Goal: Task Accomplishment & Management: Use online tool/utility

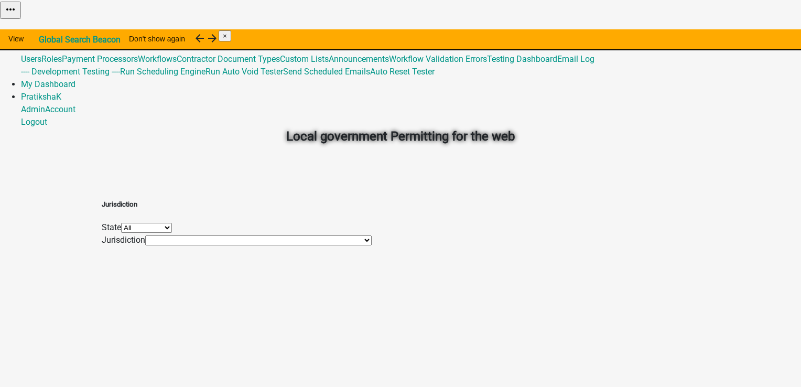
click at [45, 29] on link "Admin" at bounding box center [33, 34] width 24 height 10
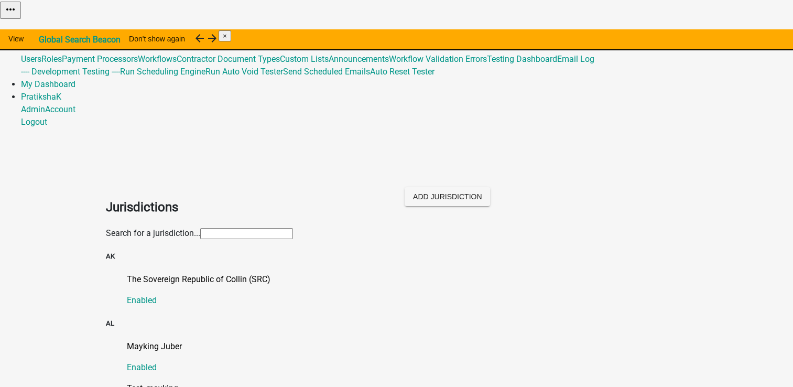
click at [268, 228] on input "text" at bounding box center [246, 233] width 93 height 11
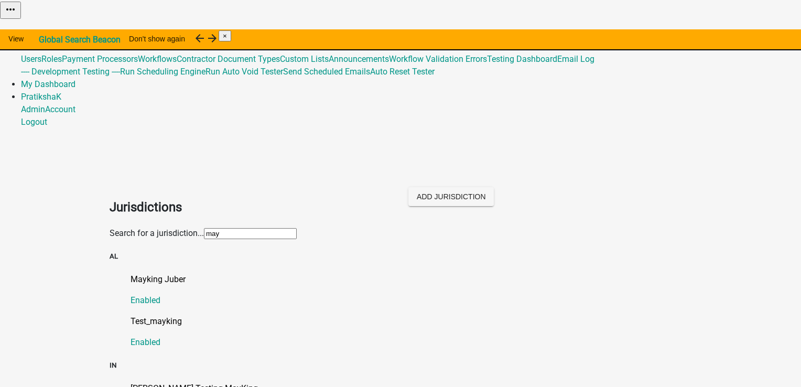
type input "may"
click at [195, 382] on p "[PERSON_NAME] Testing MayKing" at bounding box center [411, 388] width 561 height 13
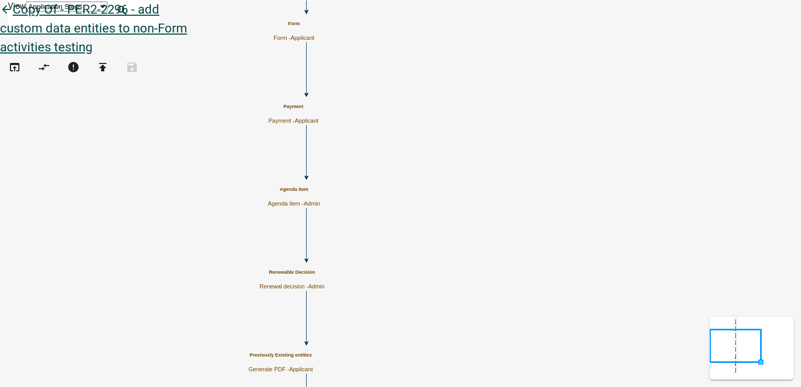
click at [13, 18] on icon "arrow_back" at bounding box center [6, 10] width 13 height 15
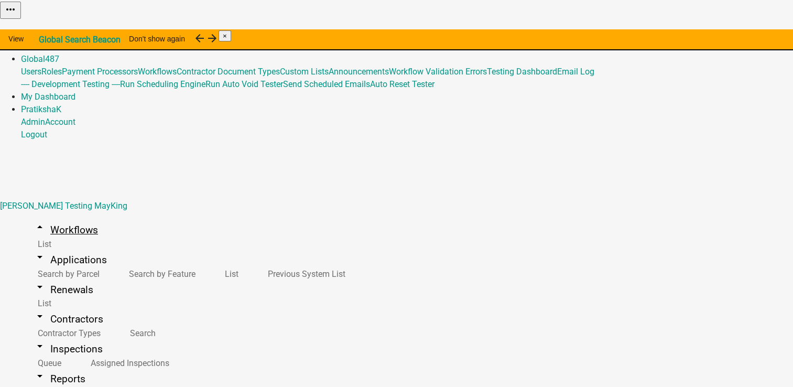
click at [53, 218] on link "arrow_drop_up Workflows" at bounding box center [66, 230] width 90 height 25
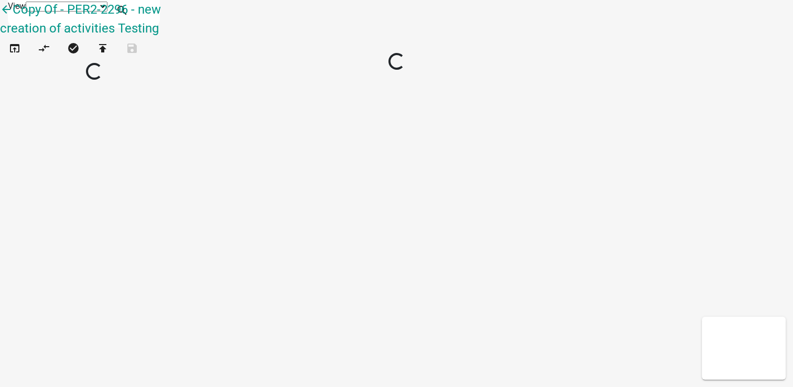
select select "1"
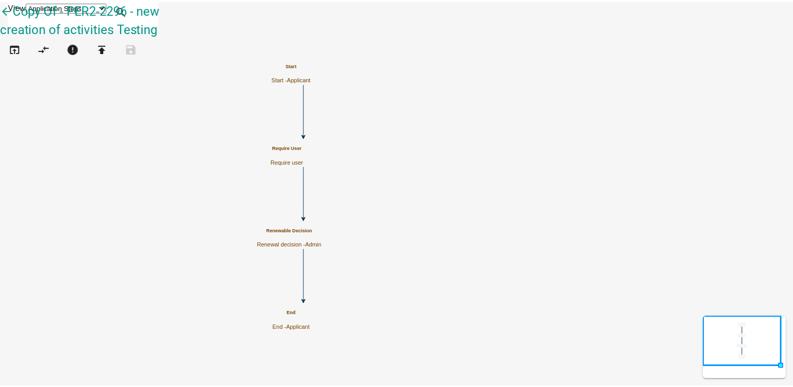
scroll to position [774, 0]
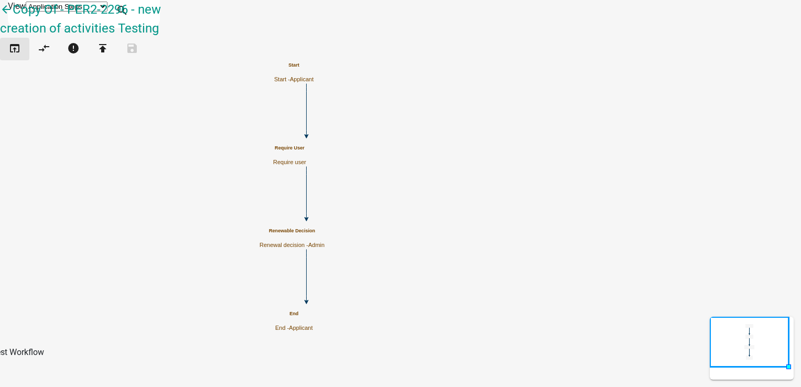
click at [27, 58] on button "open_in_browser" at bounding box center [14, 49] width 29 height 23
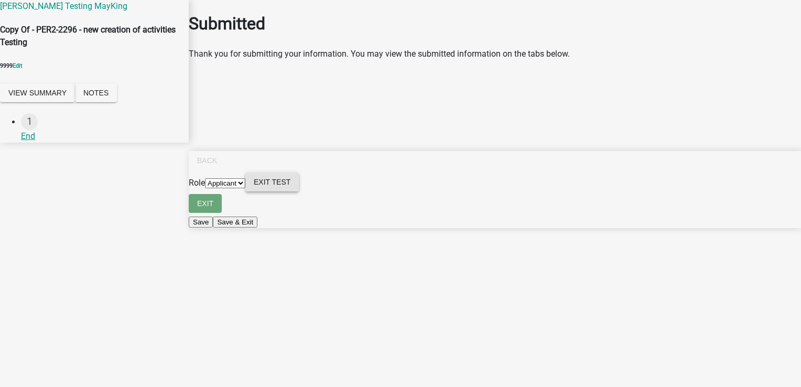
click at [290, 186] on span "Exit Test" at bounding box center [272, 182] width 37 height 8
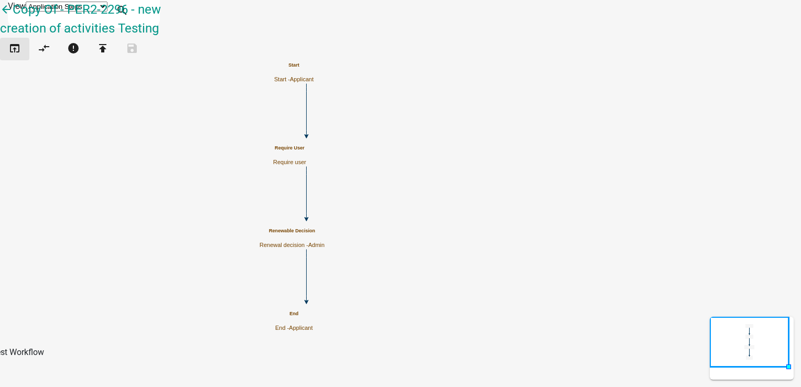
click at [21, 51] on icon "open_in_browser" at bounding box center [14, 49] width 13 height 15
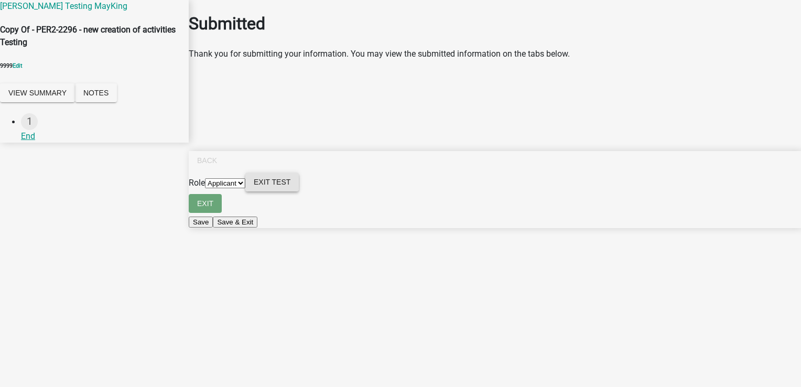
click at [299, 191] on button "Exit Test" at bounding box center [271, 181] width 53 height 19
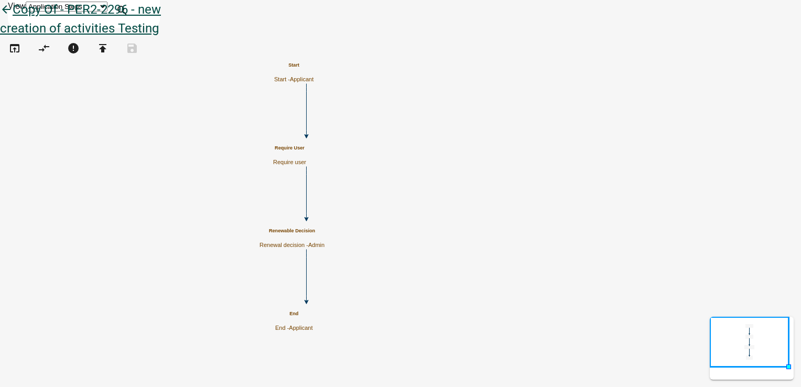
click at [13, 18] on icon "arrow_back" at bounding box center [6, 10] width 13 height 15
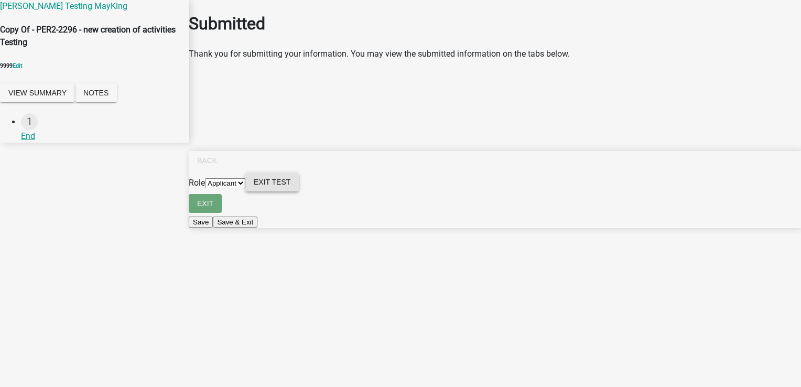
click at [290, 186] on span "Exit Test" at bounding box center [272, 182] width 37 height 8
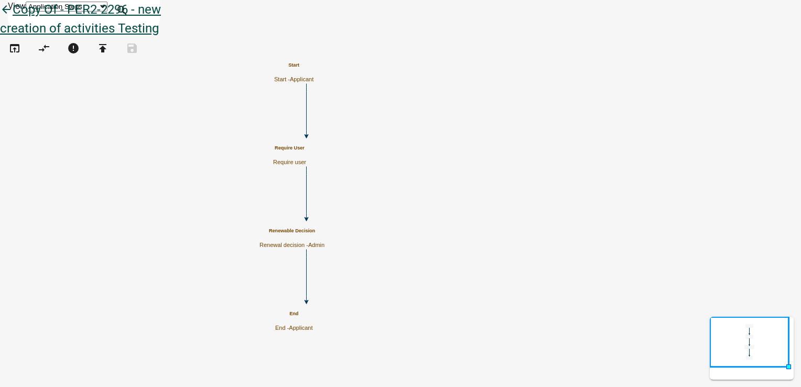
click at [13, 18] on icon "arrow_back" at bounding box center [6, 10] width 13 height 15
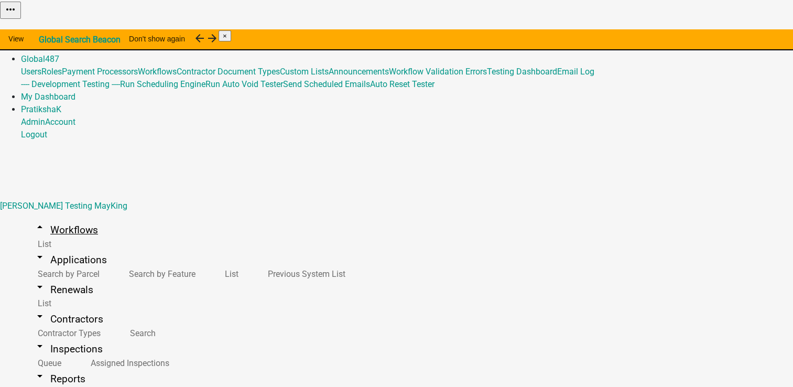
click at [71, 218] on link "arrow_drop_up Workflows" at bounding box center [66, 230] width 90 height 25
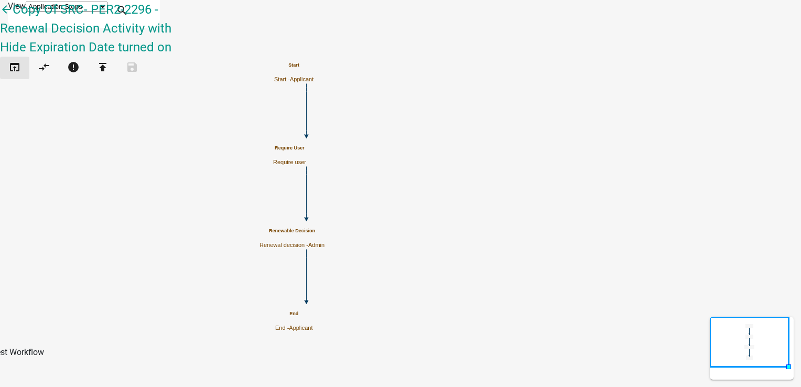
click at [17, 61] on icon "open_in_browser" at bounding box center [14, 68] width 13 height 15
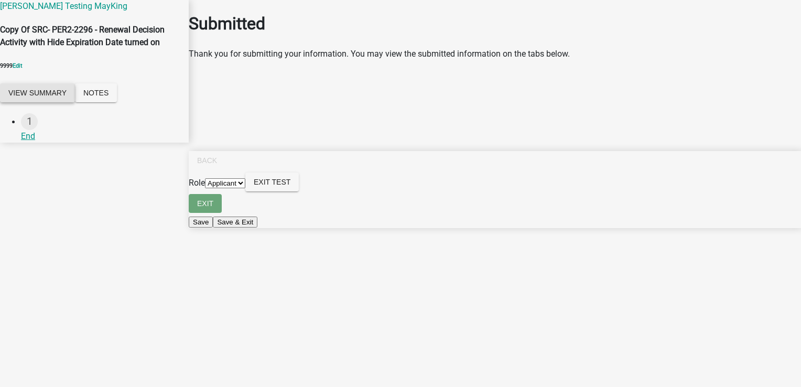
click at [45, 102] on button "View Summary" at bounding box center [37, 92] width 75 height 19
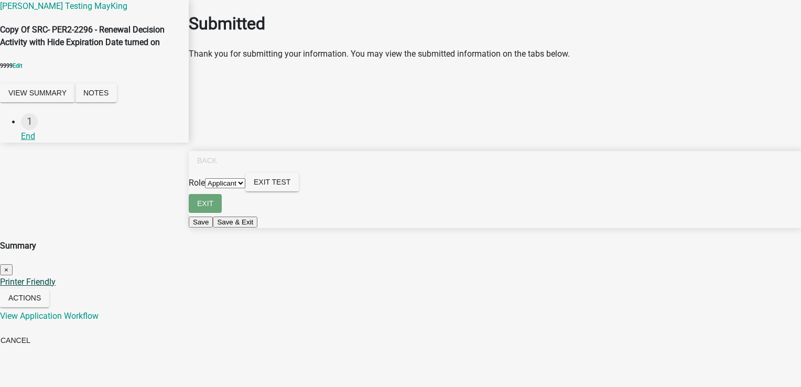
click at [56, 277] on link "Printer Friendly" at bounding box center [28, 282] width 56 height 10
click at [39, 331] on button "Cancel" at bounding box center [15, 340] width 47 height 19
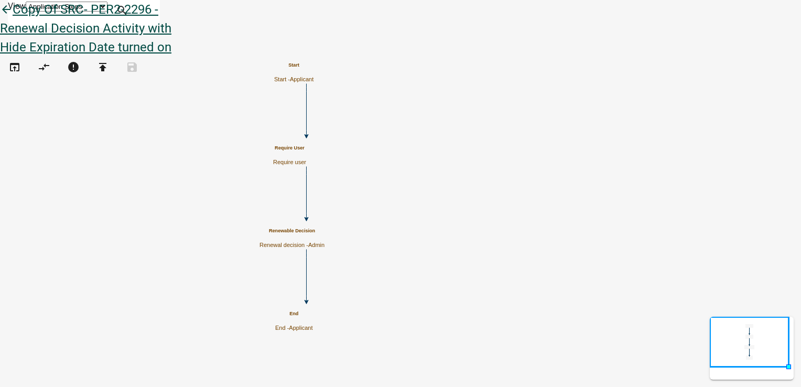
click at [34, 19] on link "arrow_back Copy Of SRC- PER2-2296 - Renewal Decision Activity with Hide Expirat…" at bounding box center [85, 28] width 171 height 52
click at [13, 18] on icon "arrow_back" at bounding box center [6, 10] width 13 height 15
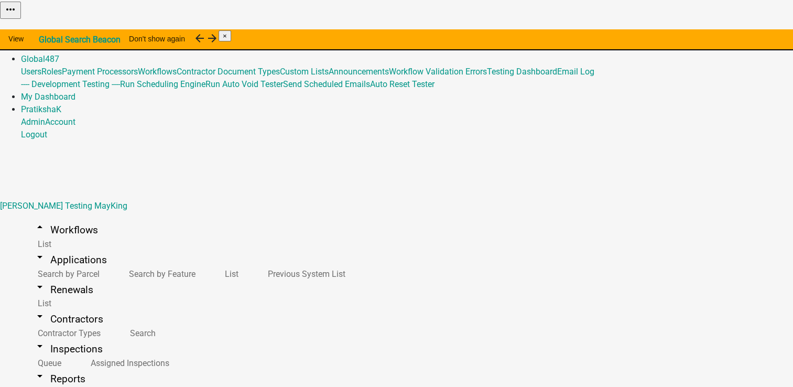
scroll to position [105, 0]
click at [36, 218] on link "arrow_drop_up Workflows" at bounding box center [66, 230] width 90 height 25
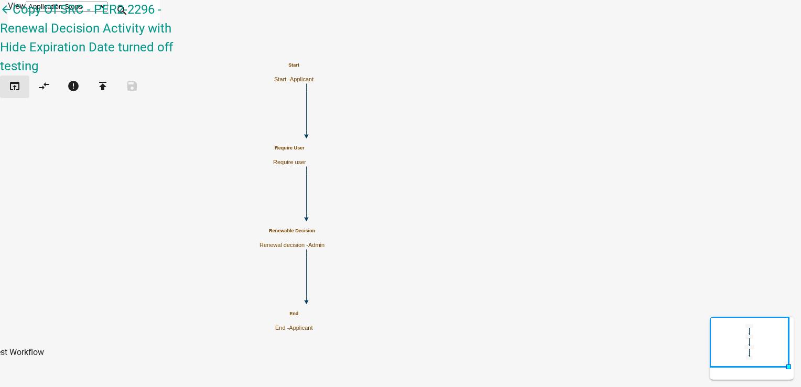
click at [19, 80] on icon "open_in_browser" at bounding box center [14, 87] width 13 height 15
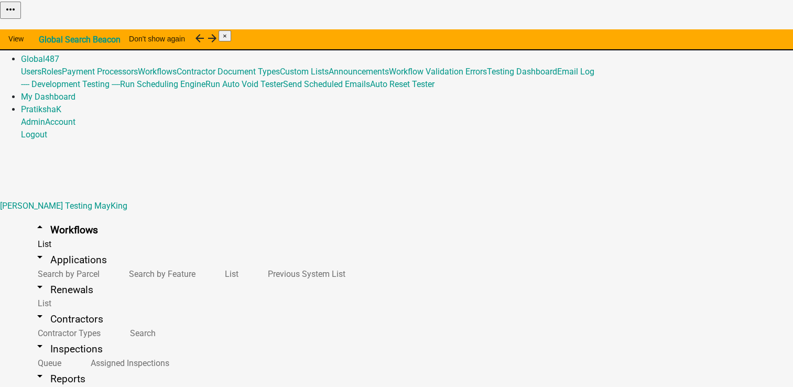
scroll to position [101, 0]
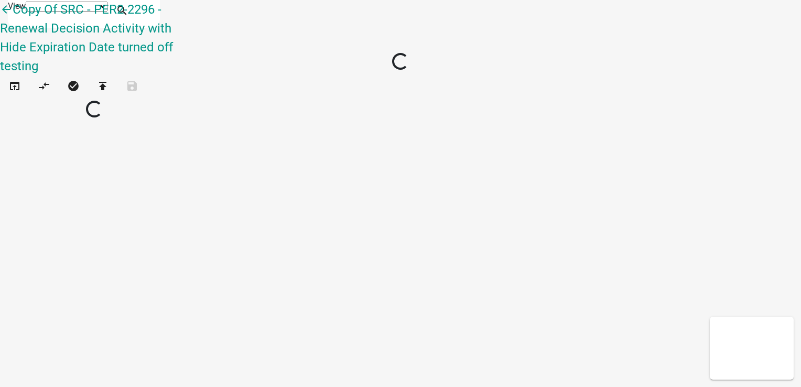
select select "1"
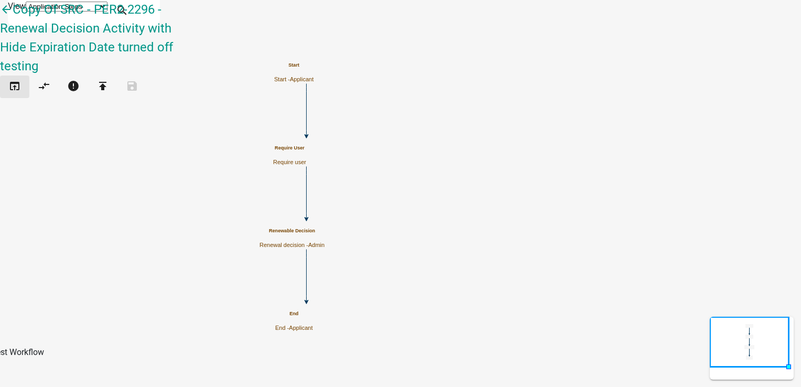
click at [21, 80] on icon "open_in_browser" at bounding box center [14, 87] width 13 height 15
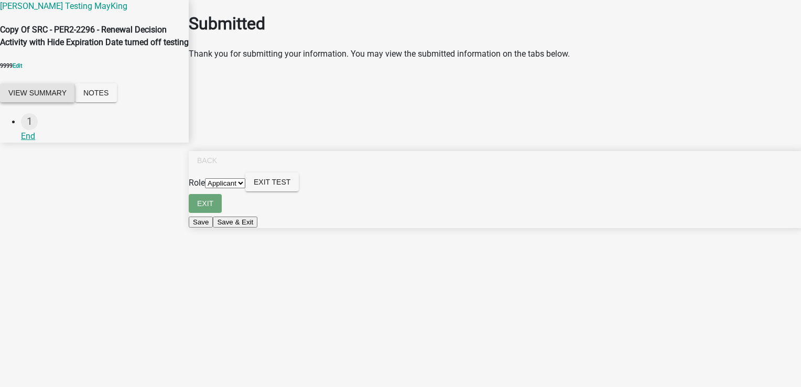
click at [75, 102] on button "View Summary" at bounding box center [37, 92] width 75 height 19
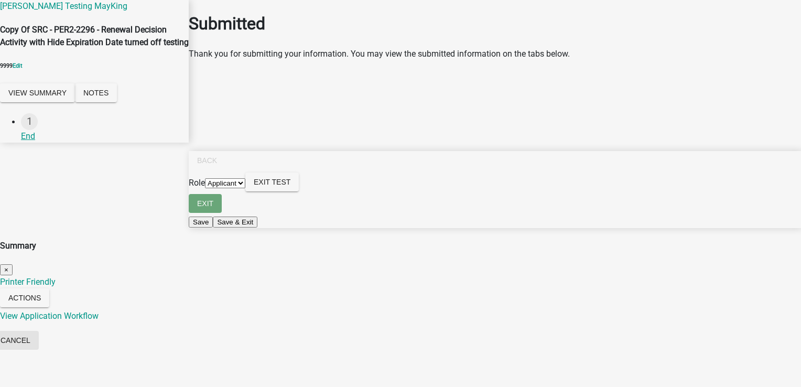
click at [39, 331] on button "Cancel" at bounding box center [15, 340] width 47 height 19
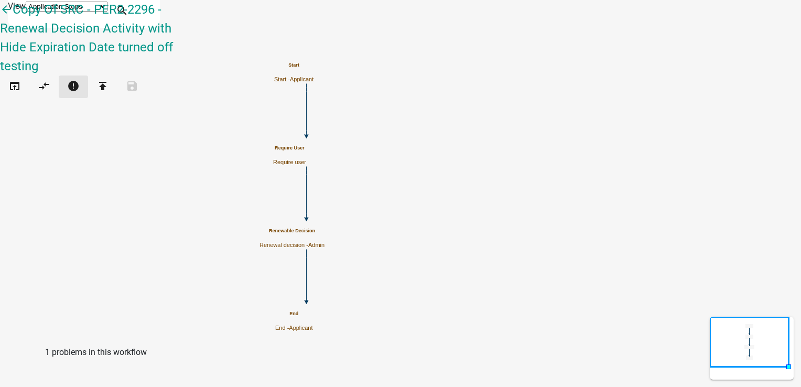
click at [84, 75] on button "error" at bounding box center [73, 86] width 29 height 23
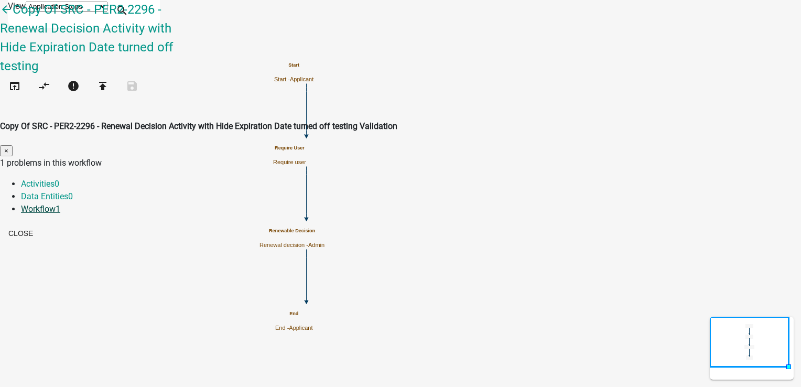
click at [60, 204] on link "Workflow 1" at bounding box center [40, 209] width 39 height 10
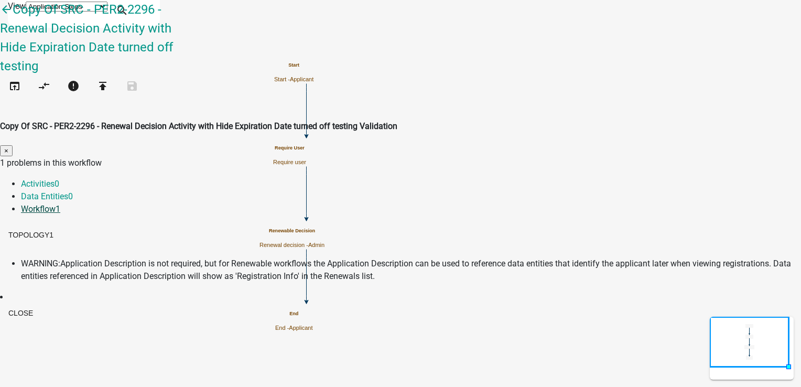
click at [60, 204] on link "Workflow 1" at bounding box center [40, 209] width 39 height 10
click at [41, 304] on button "Close" at bounding box center [20, 313] width 41 height 19
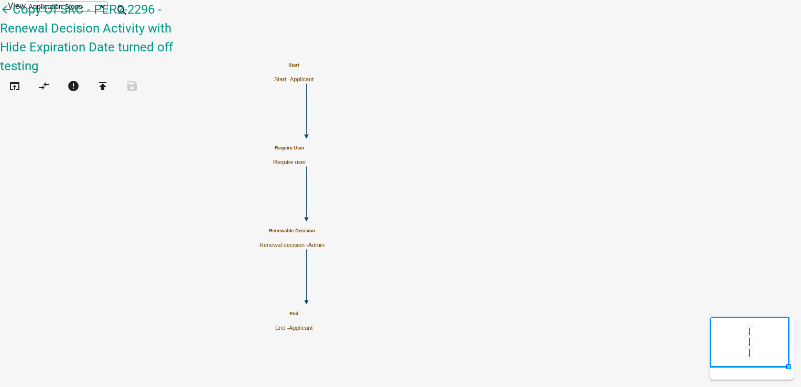
click at [325, 234] on h5 "Renewable Decision" at bounding box center [291, 231] width 65 height 6
select select "224EE69F-A489-44C5-A1D9-1833DB8D0B63"
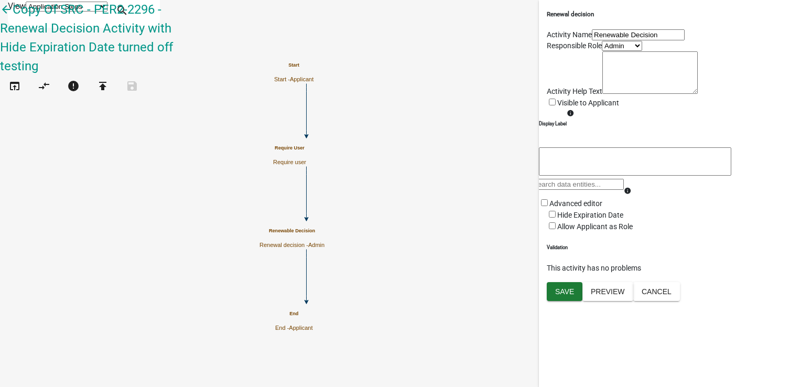
scroll to position [49, 0]
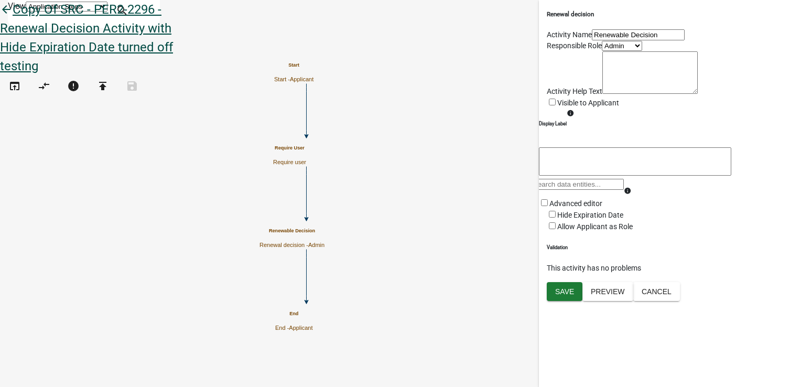
click at [13, 18] on icon "arrow_back" at bounding box center [6, 10] width 13 height 15
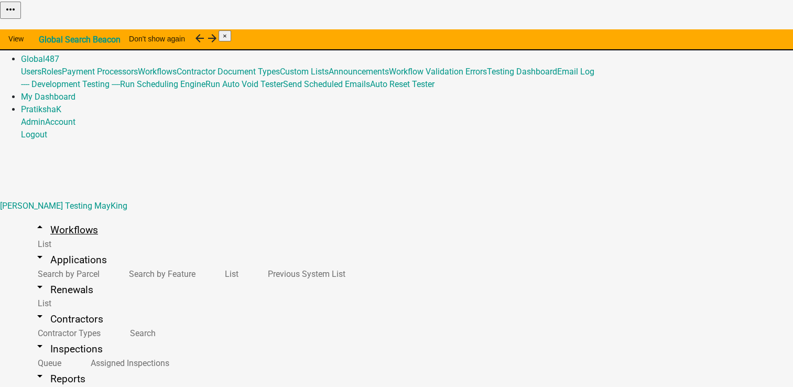
click at [57, 218] on link "arrow_drop_up Workflows" at bounding box center [66, 230] width 90 height 25
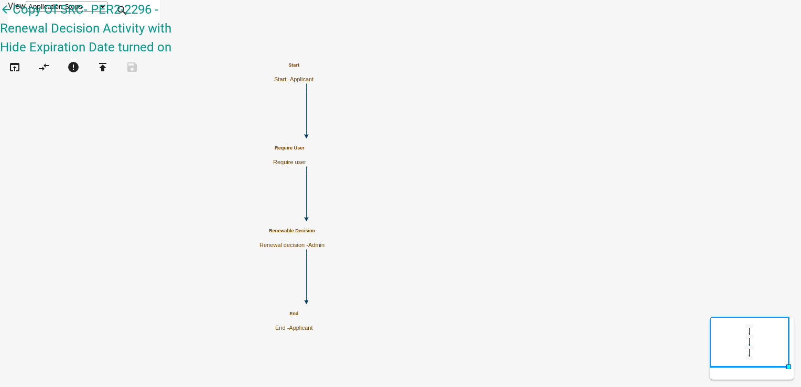
click at [325, 242] on p "Renewal decision - Admin" at bounding box center [291, 245] width 65 height 7
select select "224EE69F-A489-44C5-A1D9-1833DB8D0B63"
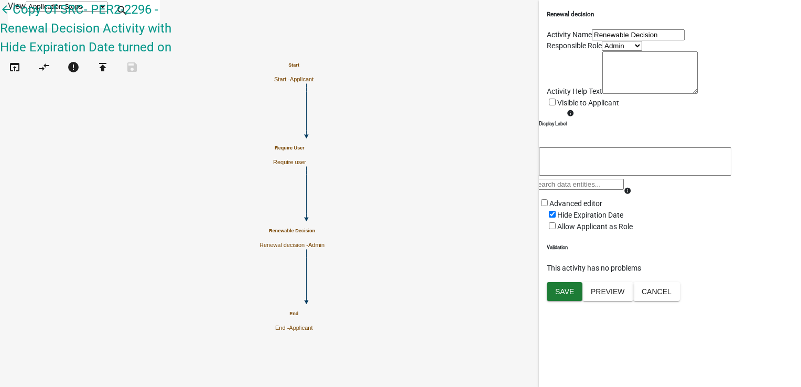
scroll to position [49, 0]
click at [46, 244] on p "This activity cancels the configured scheduled emails if they haven't been sent…" at bounding box center [105, 263] width 168 height 38
click at [558, 295] on span "Save" at bounding box center [564, 291] width 19 height 8
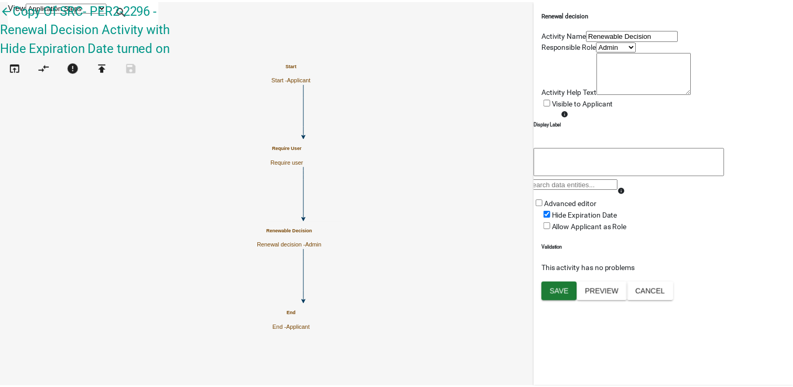
scroll to position [0, 0]
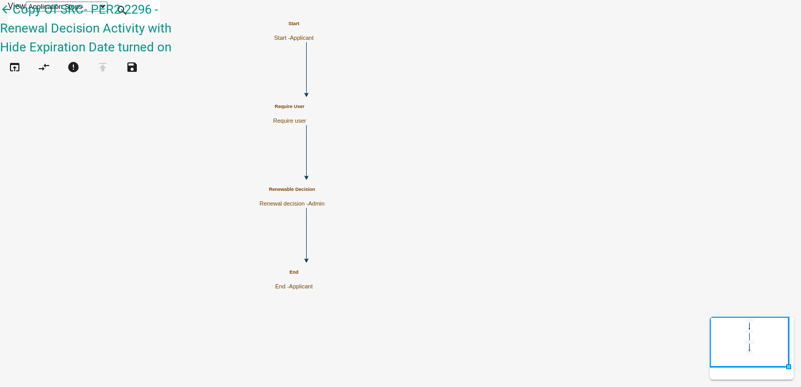
click at [84, 244] on p "This activity cancels the configured scheduled emails if they haven't been sent…" at bounding box center [105, 263] width 168 height 38
click at [69, 163] on link "Call workflow Run a child workflow within the current workflow" at bounding box center [105, 186] width 168 height 47
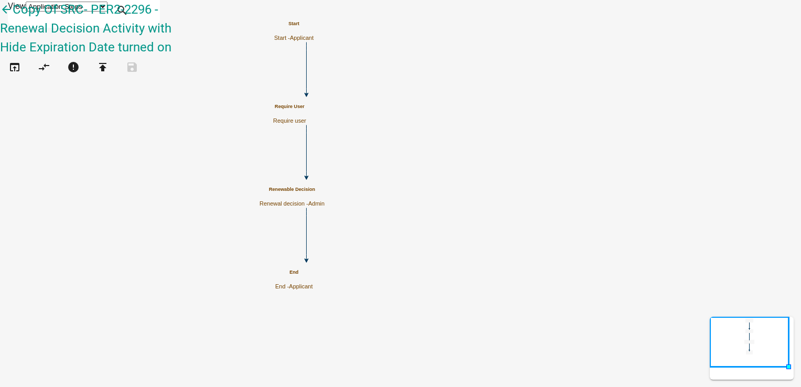
click at [69, 163] on link "Call workflow Run a child workflow within the current workflow" at bounding box center [105, 186] width 168 height 47
click at [81, 125] on p "Send an email with a calendar attachment as a step in the workflow" at bounding box center [105, 137] width 168 height 25
click at [48, 295] on h6 "Condition" at bounding box center [105, 299] width 168 height 8
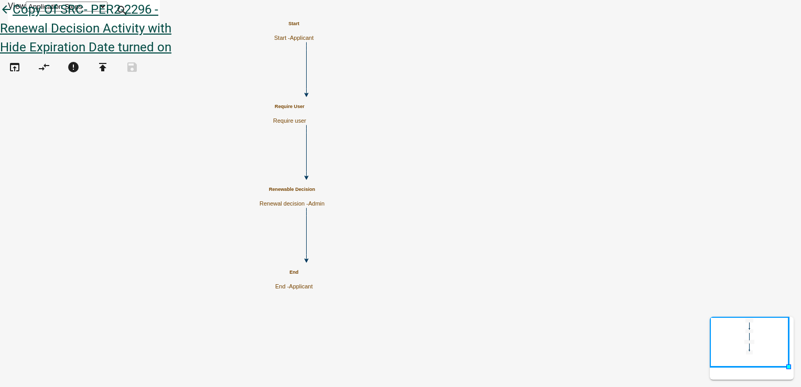
click at [13, 18] on icon "arrow_back" at bounding box center [6, 10] width 13 height 15
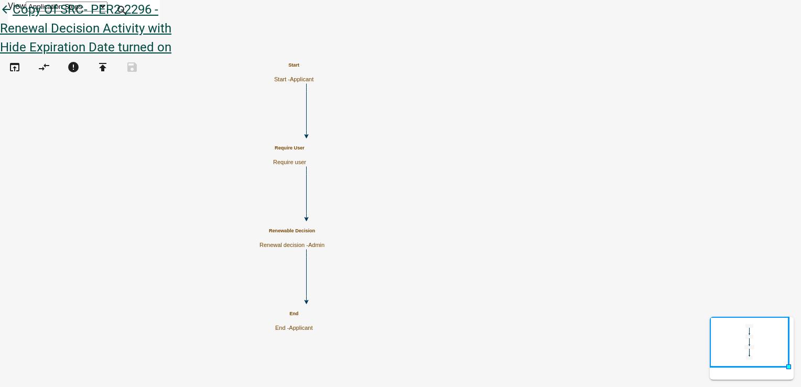
click at [13, 18] on icon "arrow_back" at bounding box center [6, 10] width 13 height 15
click at [13, 14] on icon "arrow_back" at bounding box center [6, 10] width 13 height 15
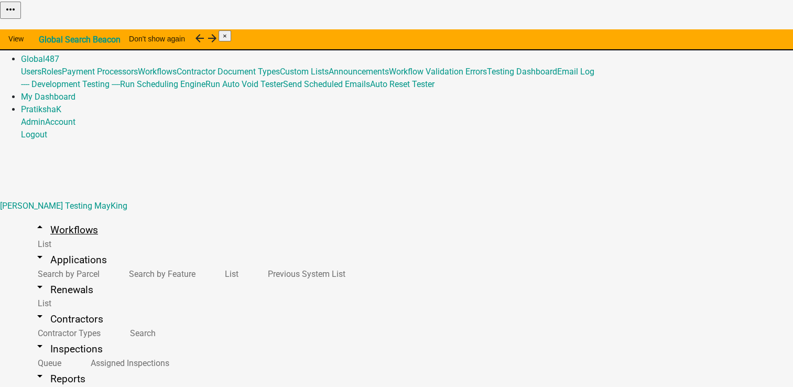
click at [48, 218] on link "arrow_drop_up Workflows" at bounding box center [66, 230] width 90 height 25
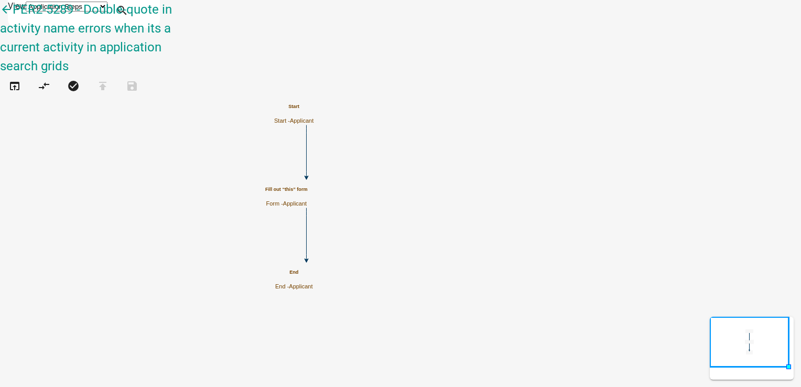
click at [307, 200] on span "Applicant" at bounding box center [295, 203] width 24 height 6
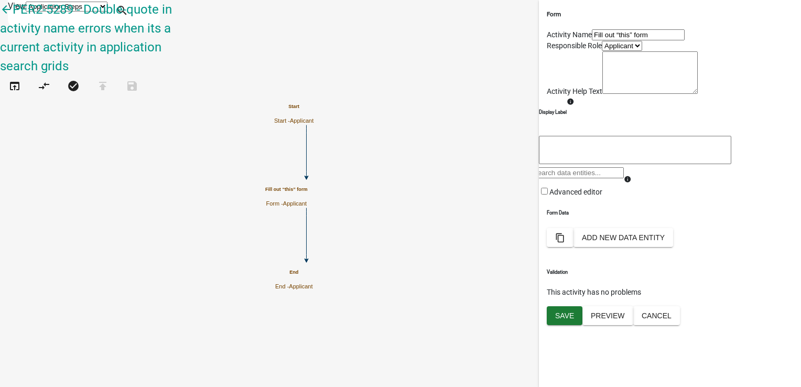
click at [13, 34] on header "arrow_back PER2-5289 - Double-quote in activity name errors when its a current …" at bounding box center [94, 37] width 189 height 75
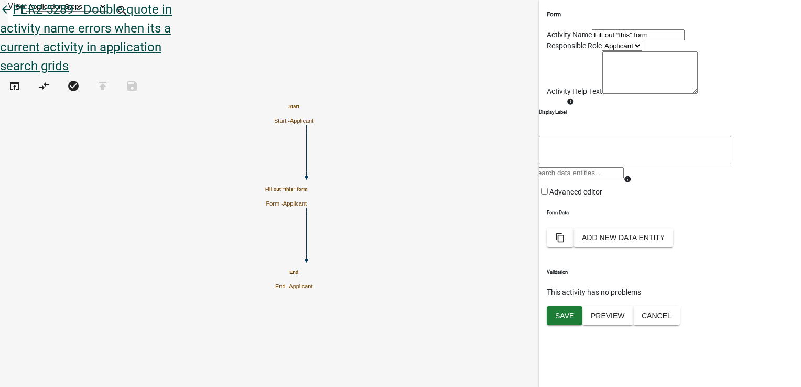
click at [13, 18] on icon "arrow_back" at bounding box center [6, 10] width 13 height 15
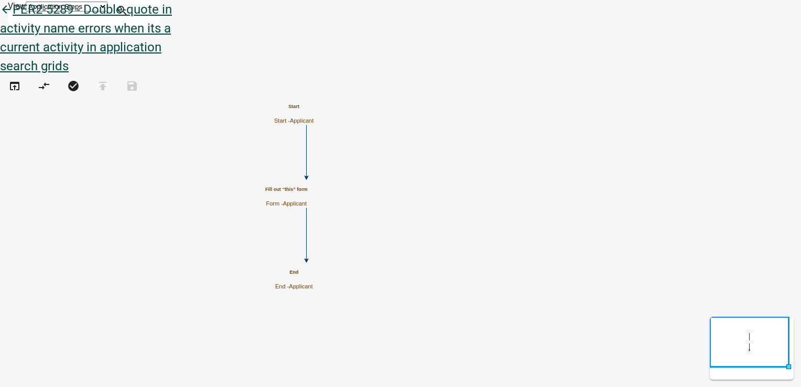
click at [34, 13] on link "arrow_back PER2-5289 - Double-quote in activity name errors when its a current …" at bounding box center [86, 37] width 172 height 71
click at [13, 18] on icon "arrow_back" at bounding box center [6, 10] width 13 height 15
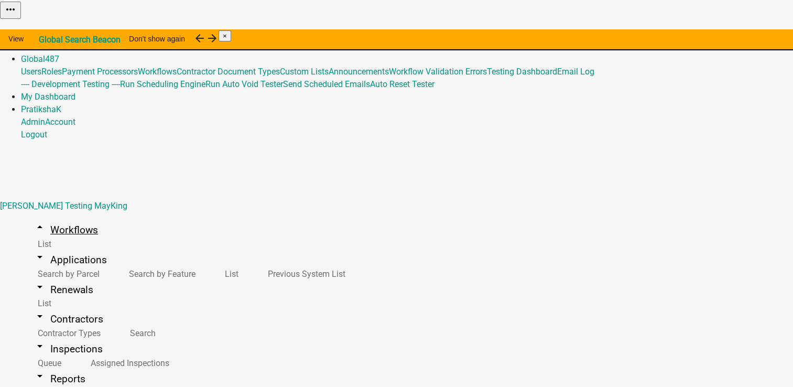
click at [48, 218] on link "arrow_drop_up Workflows" at bounding box center [66, 230] width 90 height 25
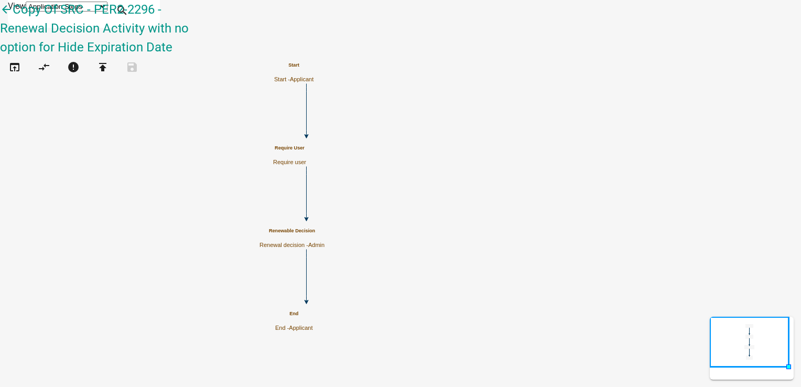
click at [325, 234] on h5 "Renewable Decision" at bounding box center [291, 231] width 65 height 6
select select "224EE69F-A489-44C5-A1D9-1833DB8D0B63"
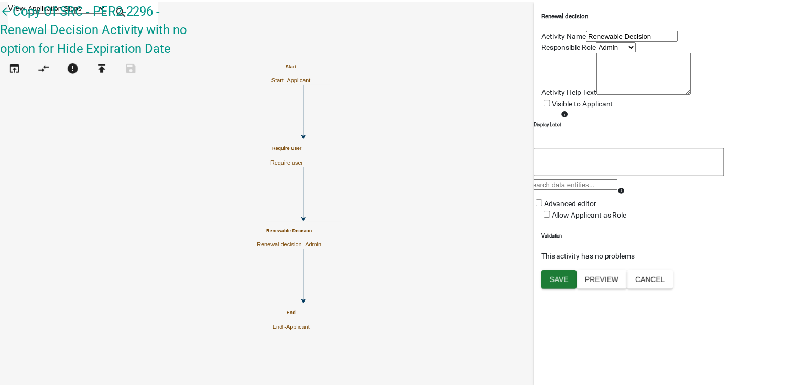
scroll to position [33, 0]
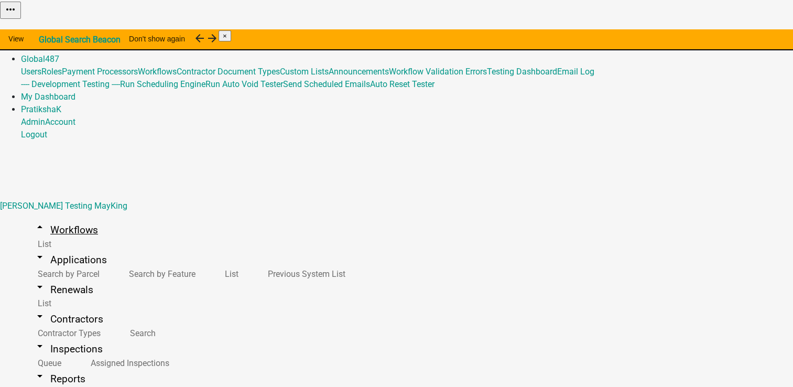
click at [40, 218] on link "arrow_drop_up Workflows" at bounding box center [66, 230] width 90 height 25
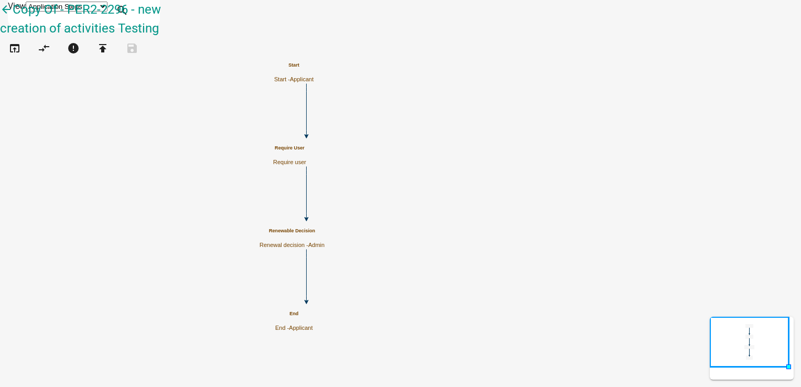
click at [325, 233] on h5 "Renewable Decision" at bounding box center [291, 231] width 65 height 6
select select "224EE69F-A489-44C5-A1D9-1833DB8D0B63"
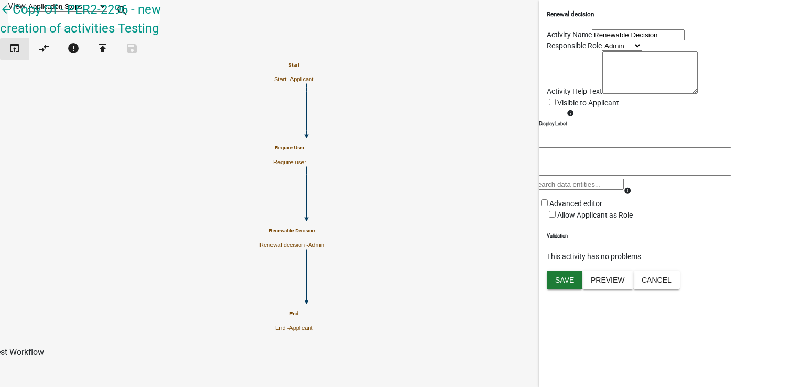
click at [21, 55] on icon "open_in_browser" at bounding box center [14, 49] width 13 height 15
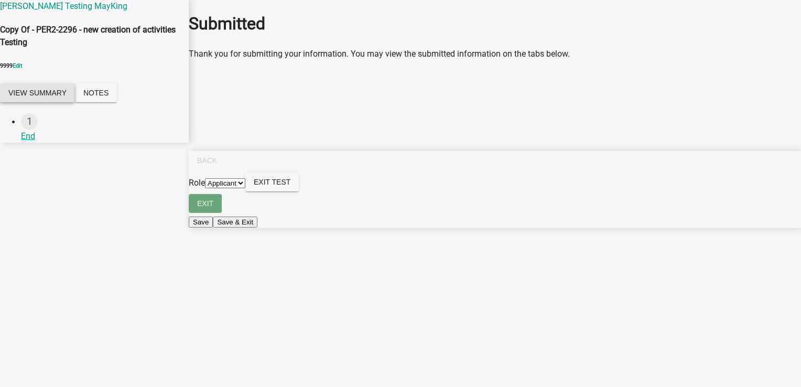
click at [75, 98] on button "View Summary" at bounding box center [37, 92] width 75 height 19
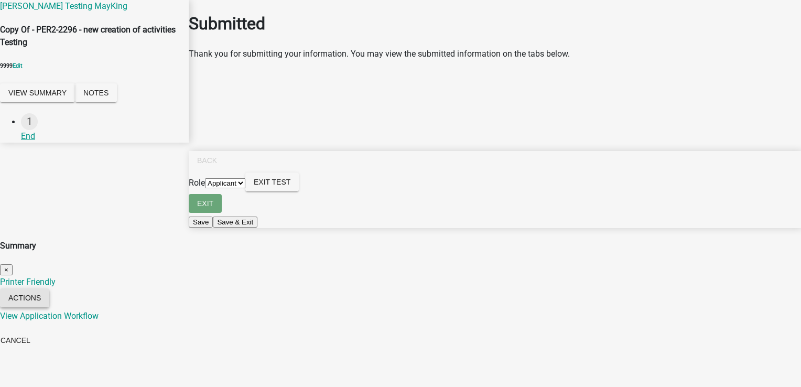
click at [49, 288] on button "Actions" at bounding box center [24, 297] width 49 height 19
click at [99, 31] on link "View Application Workflow" at bounding box center [49, 26] width 99 height 10
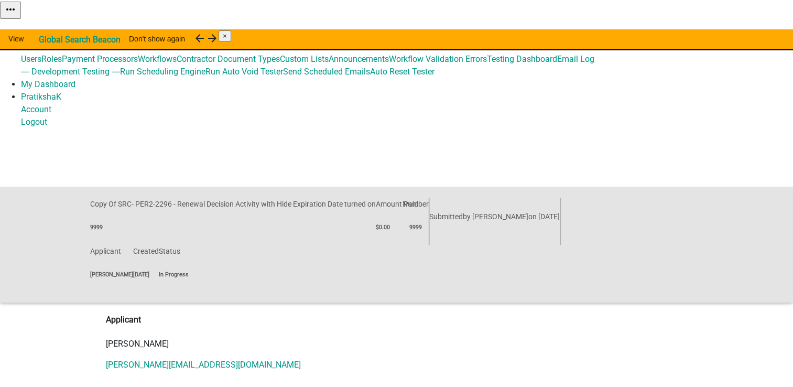
scroll to position [147, 0]
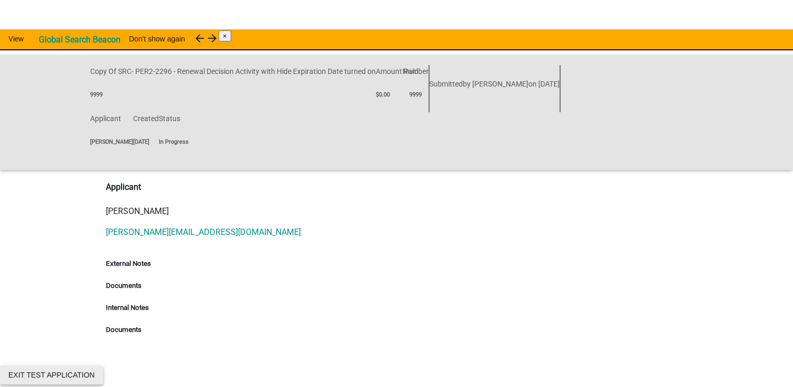
click at [103, 369] on button "Exit Test Application" at bounding box center [51, 374] width 103 height 19
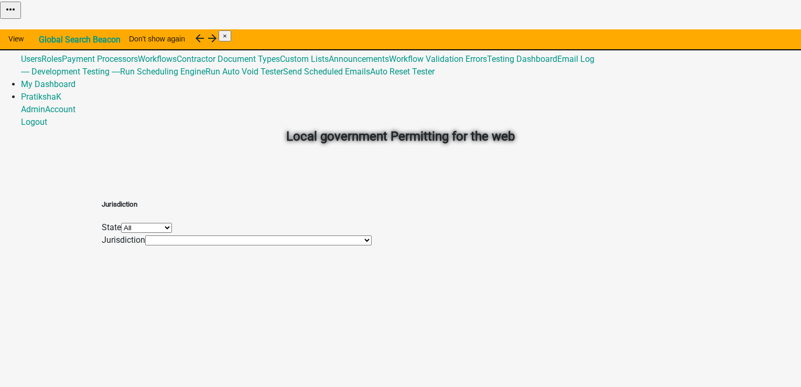
click at [45, 29] on link "Admin" at bounding box center [33, 34] width 24 height 10
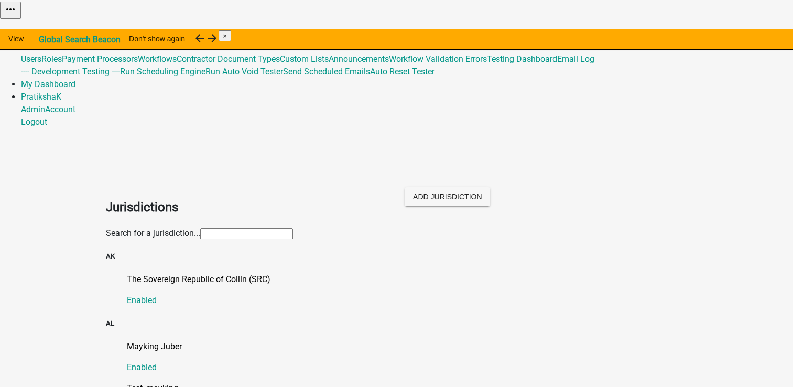
click at [293, 228] on input "text" at bounding box center [246, 233] width 93 height 11
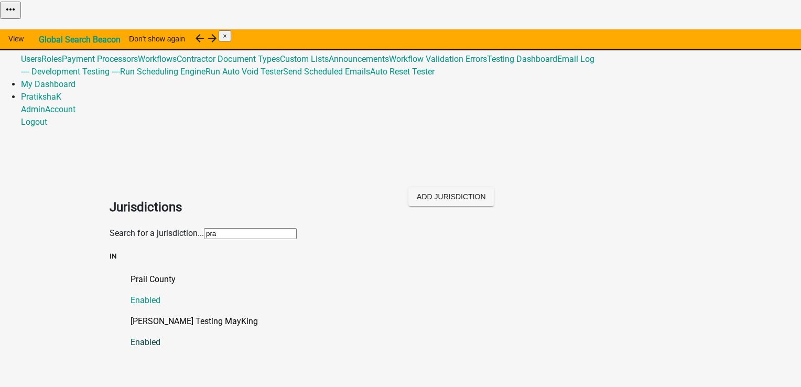
type input "pra"
click at [138, 315] on link "[PERSON_NAME] Testing MayKing Enabled" at bounding box center [411, 332] width 561 height 34
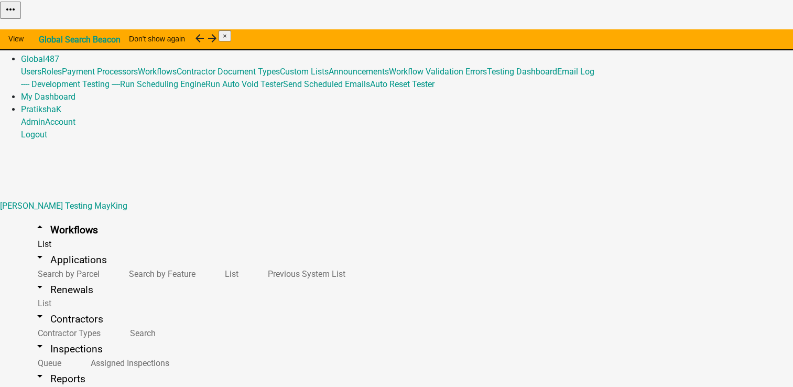
click at [57, 277] on link "arrow_drop_down Renewals" at bounding box center [63, 289] width 85 height 25
click at [69, 218] on link "arrow_drop_down Workflows" at bounding box center [66, 230] width 90 height 25
drag, startPoint x: 291, startPoint y: 231, endPoint x: 252, endPoint y: 220, distance: 41.2
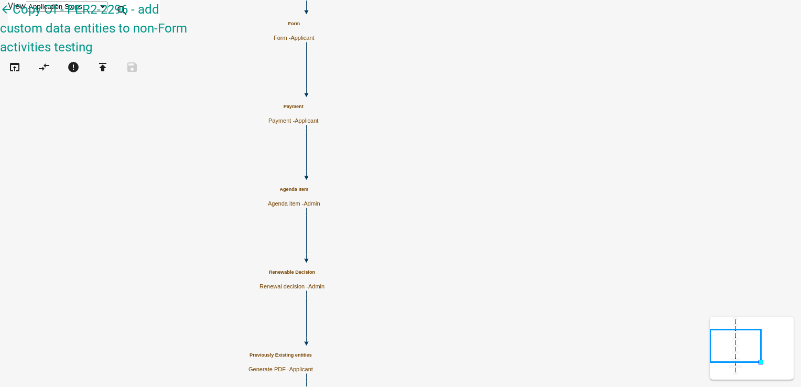
scroll to position [367, 0]
click at [20, 61] on icon "open_in_browser" at bounding box center [14, 68] width 13 height 15
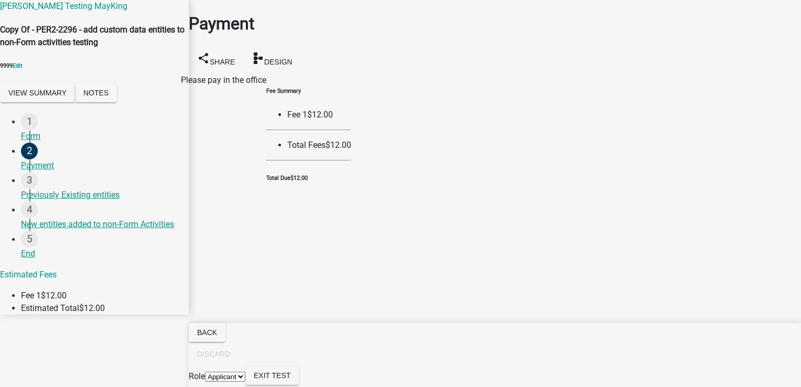
click at [214, 77] on span "Please pay in the office" at bounding box center [223, 80] width 85 height 10
click at [351, 152] on div "Fee Summary Fee 1 $12.00 Total Fees $12.00 Total Due $12.00" at bounding box center [308, 134] width 85 height 95
click at [351, 165] on div "Fee Summary Fee 1 $12.00 Total Fees $12.00 Total Due $12.00" at bounding box center [308, 134] width 85 height 95
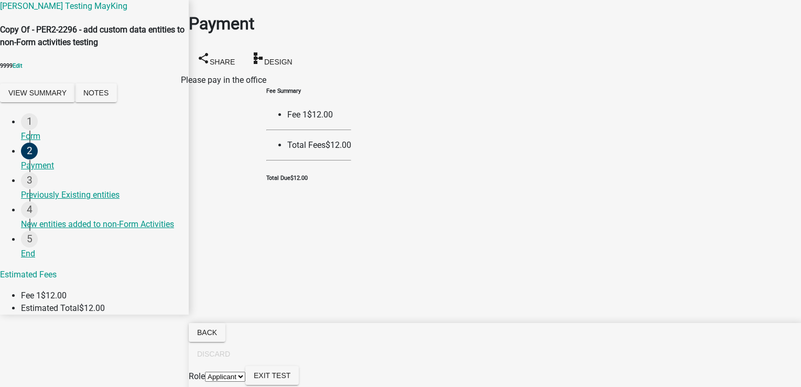
click at [351, 174] on h6 "Total Due $12.00" at bounding box center [308, 178] width 85 height 8
click at [103, 201] on div "Previously Existing entities" at bounding box center [100, 195] width 159 height 13
click at [253, 76] on span "Please pay in the office" at bounding box center [223, 80] width 85 height 10
click at [351, 107] on div "Fee Summary Fee 1 $12.00 Total Fees $12.00 Total Due $12.00" at bounding box center [308, 134] width 85 height 95
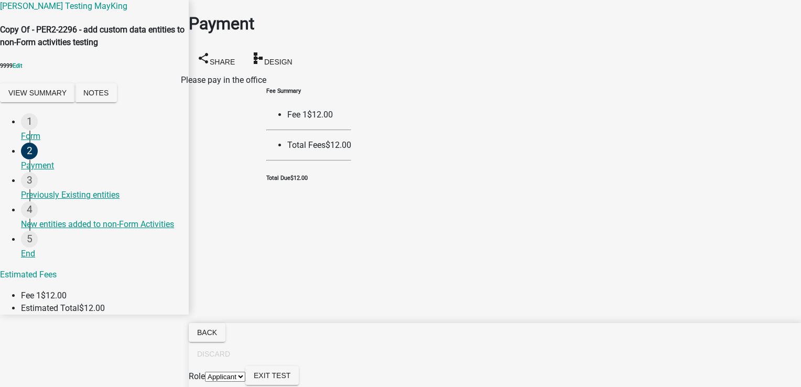
click at [351, 140] on span "$12.00" at bounding box center [339, 145] width 26 height 10
click at [351, 164] on div "Fee Summary Fee 1 $12.00 Total Fees $12.00 Total Due $12.00" at bounding box center [308, 134] width 85 height 95
click at [55, 231] on div "New entities added to non-Form Activities" at bounding box center [100, 224] width 159 height 13
click at [65, 100] on button "View Summary" at bounding box center [37, 92] width 75 height 19
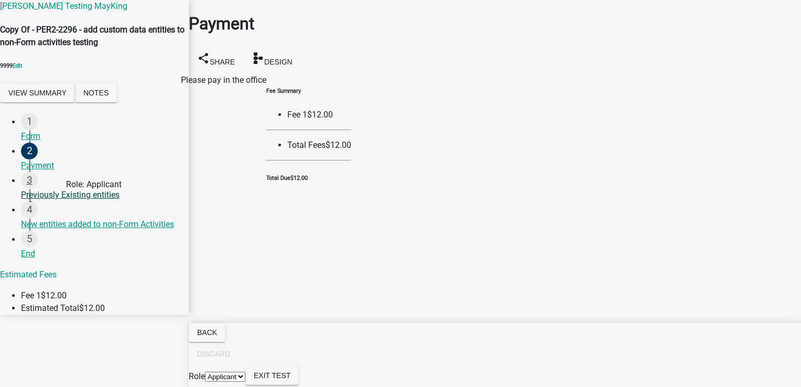
click at [90, 201] on div "Previously Existing entities" at bounding box center [100, 195] width 159 height 13
drag, startPoint x: 90, startPoint y: 207, endPoint x: 200, endPoint y: 109, distance: 147.8
click at [200, 109] on div "Please pay in the office" at bounding box center [223, 135] width 85 height 122
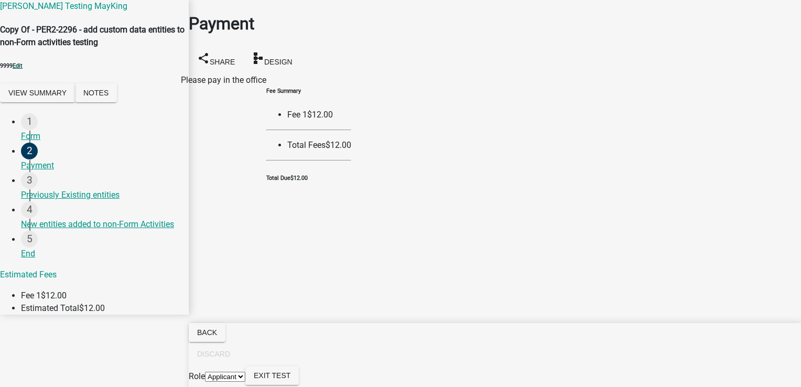
click at [23, 69] on link "Edit" at bounding box center [18, 65] width 10 height 7
click at [290, 373] on span "Exit Test" at bounding box center [272, 375] width 37 height 8
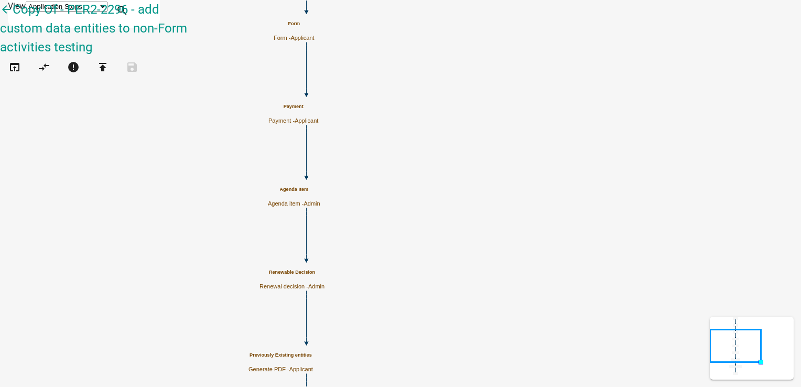
click at [318, 117] on p "Payment - Applicant" at bounding box center [293, 120] width 50 height 7
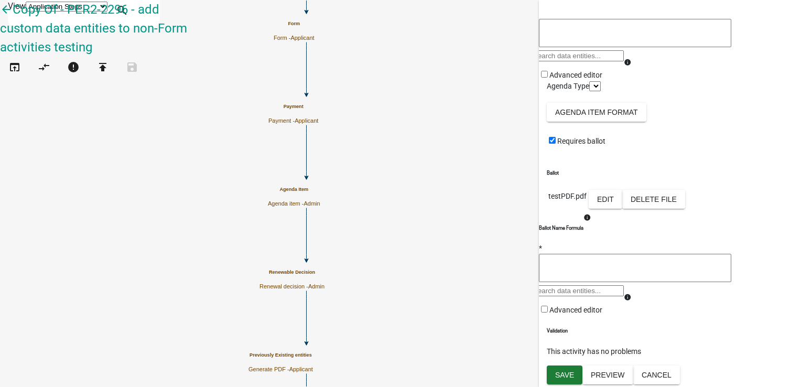
scroll to position [210, 0]
click at [587, 202] on p "testPDF.pdf" at bounding box center [567, 196] width 38 height 11
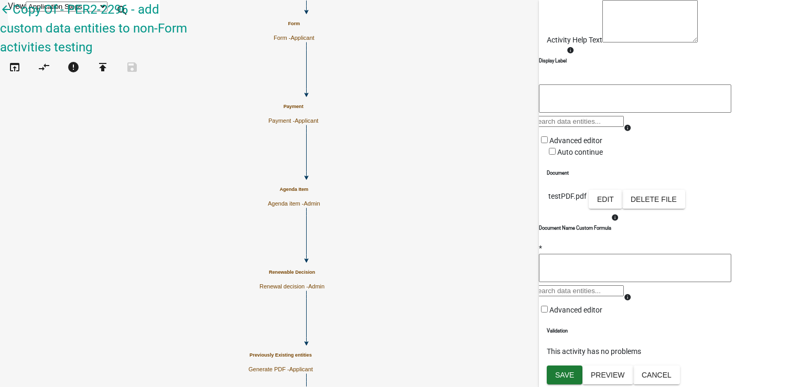
scroll to position [186, 0]
click at [558, 375] on span "Save" at bounding box center [564, 375] width 19 height 8
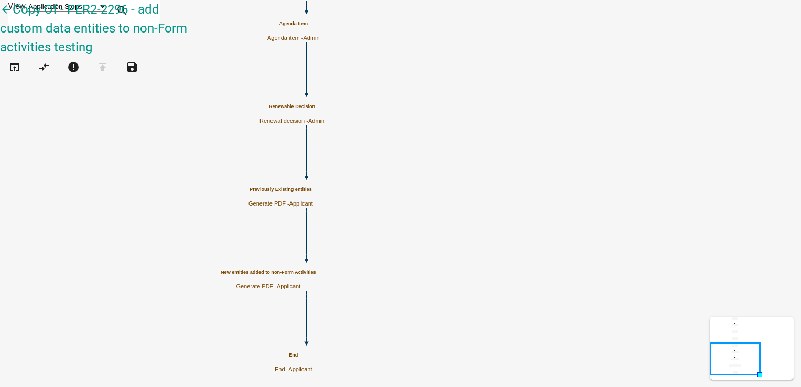
scroll to position [0, 0]
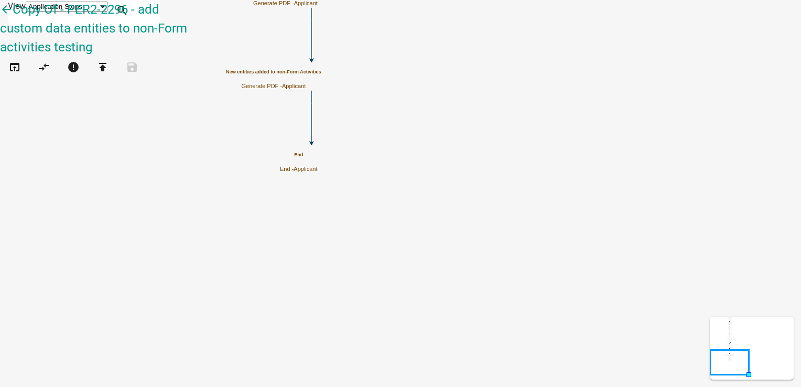
click at [321, 69] on div "New entities added to non-Form Activities Generate PDF - Applicant" at bounding box center [273, 79] width 95 height 20
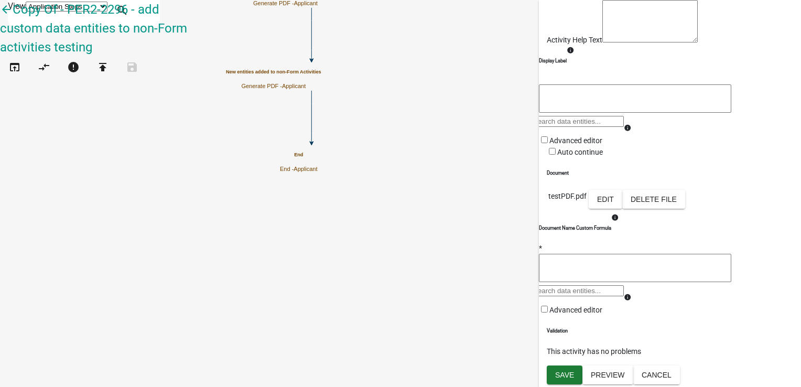
scroll to position [186, 0]
click at [551, 376] on button "Save" at bounding box center [565, 374] width 36 height 19
